Goal: Task Accomplishment & Management: Manage account settings

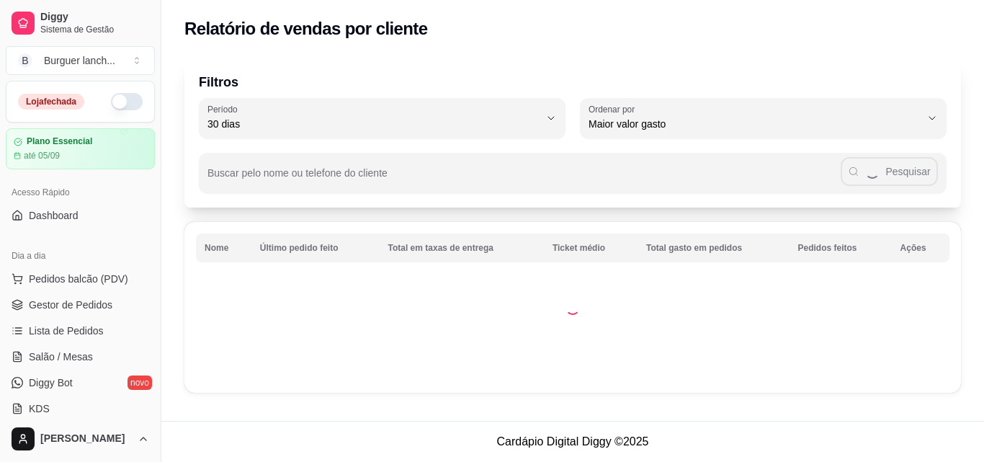
select select "30"
select select "HIGHEST_TOTAL_SPENT_WITH_ORDERS"
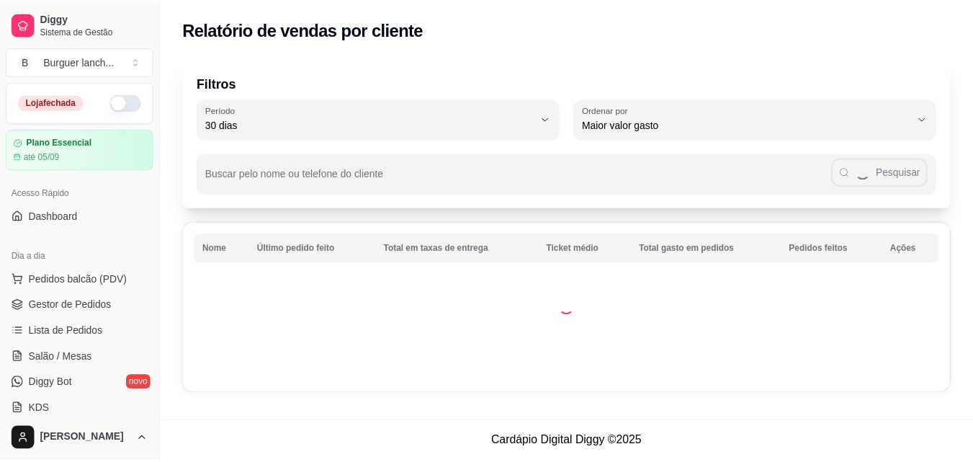
scroll to position [360, 0]
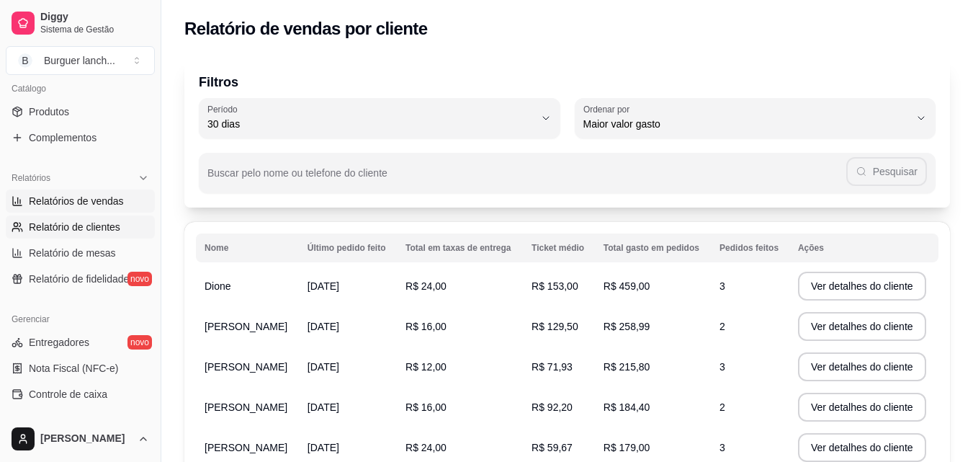
click at [68, 195] on span "Relatórios de vendas" at bounding box center [76, 201] width 95 height 14
select select "ALL"
select select "0"
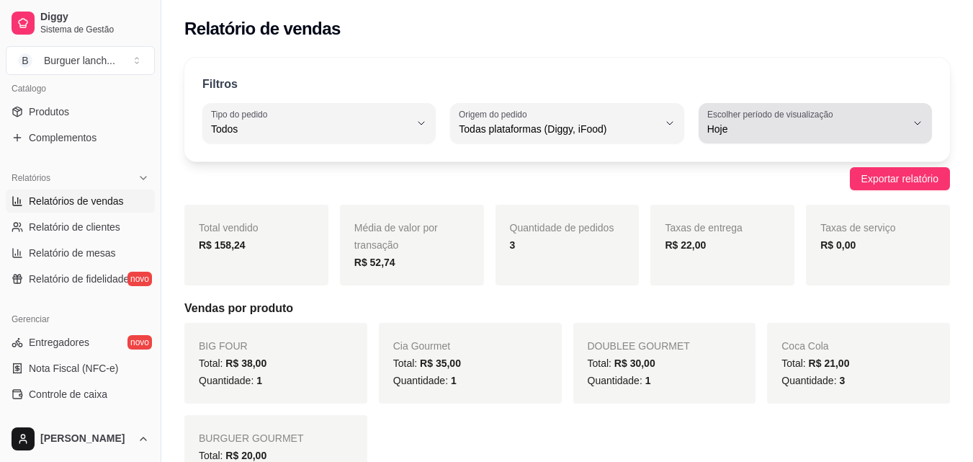
click at [770, 126] on span "Hoje" at bounding box center [806, 129] width 199 height 14
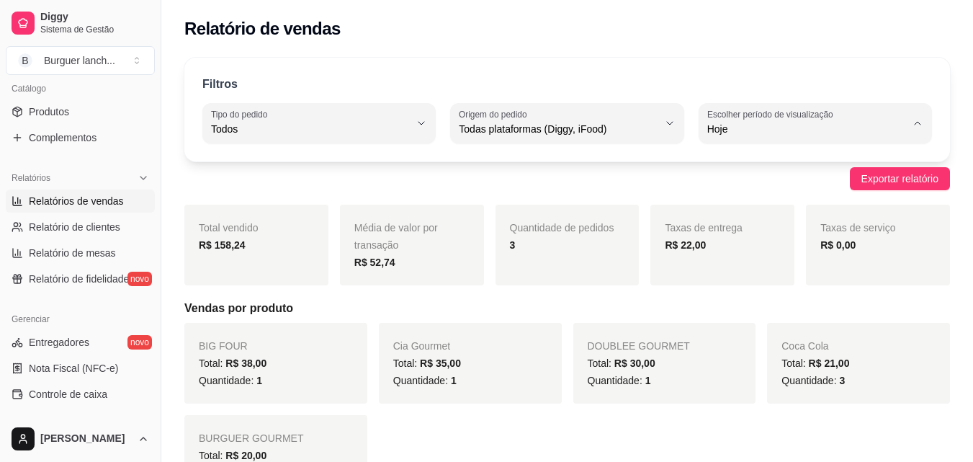
click at [736, 194] on span "Ontem" at bounding box center [808, 187] width 188 height 14
type input "1"
select select "1"
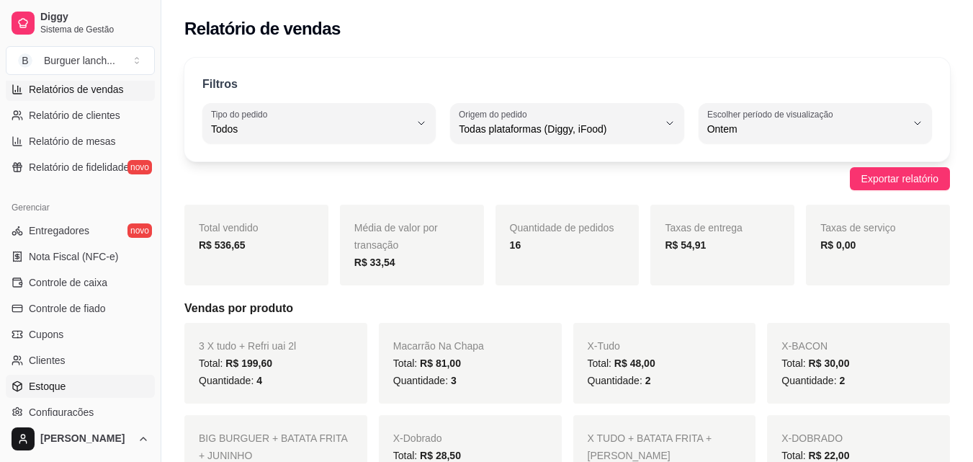
scroll to position [575, 0]
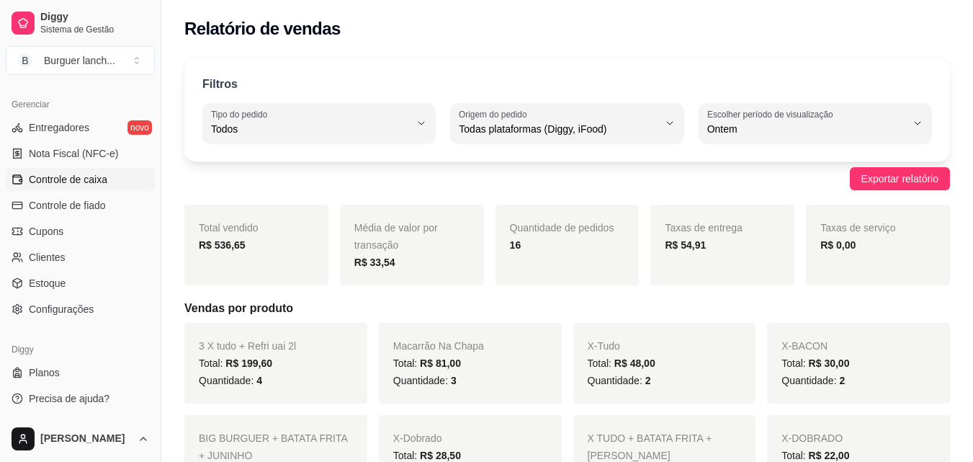
click at [100, 186] on span "Controle de caixa" at bounding box center [68, 179] width 78 height 14
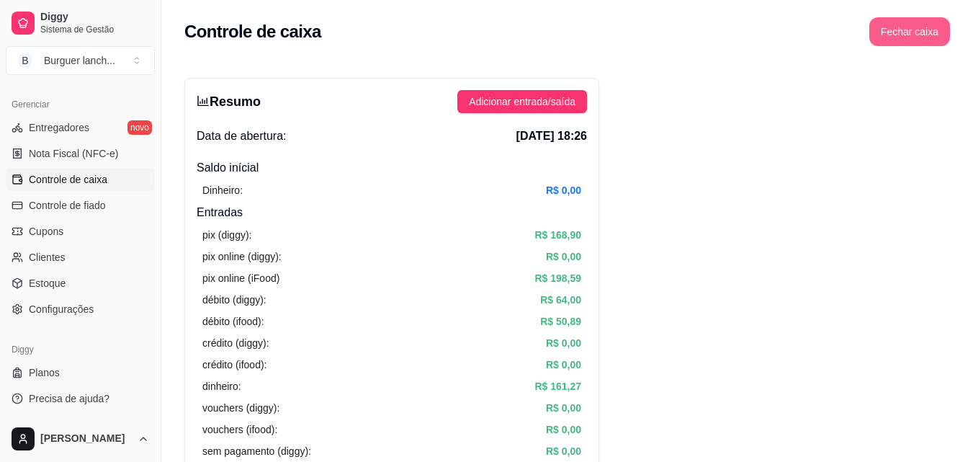
click at [907, 35] on button "Fechar caixa" at bounding box center [909, 31] width 81 height 29
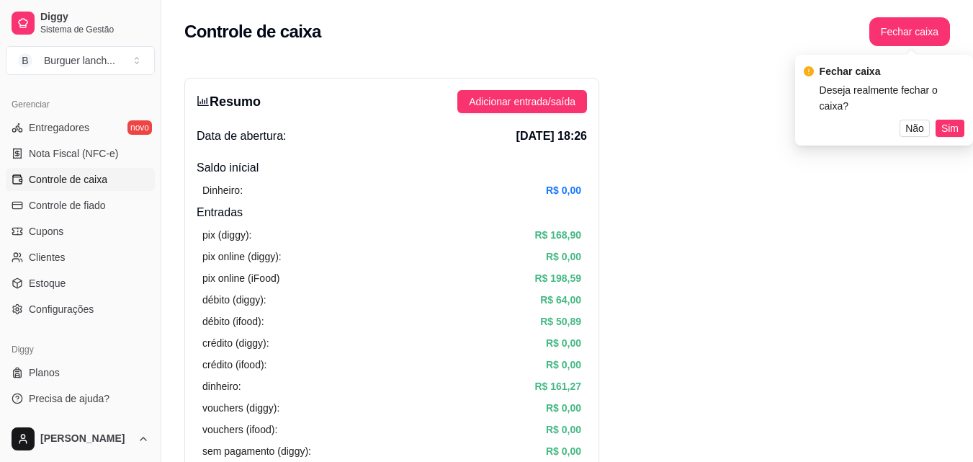
click at [960, 120] on button "Sim" at bounding box center [949, 128] width 29 height 17
